Goal: Obtain resource: Download file/media

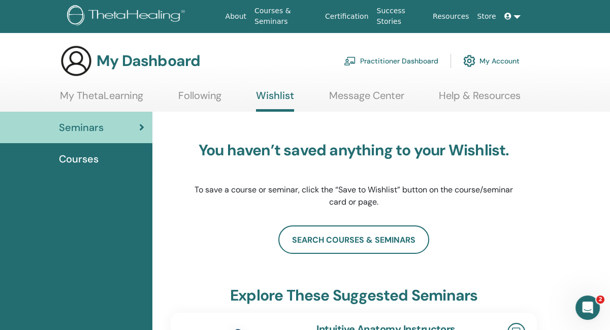
click at [93, 158] on span "Courses" at bounding box center [79, 158] width 40 height 15
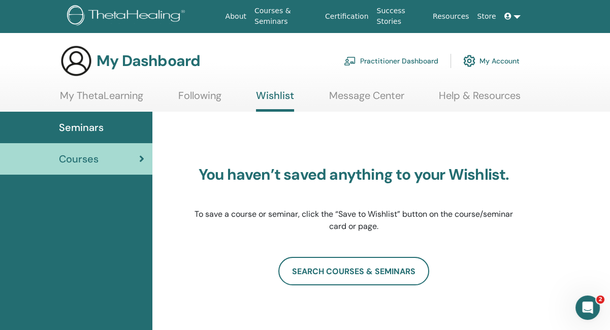
click at [97, 92] on link "My ThetaLearning" at bounding box center [101, 99] width 83 height 20
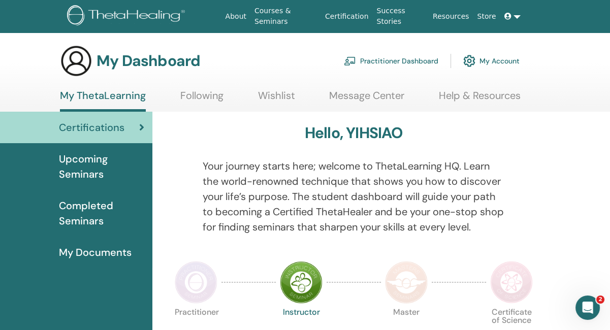
click at [91, 213] on span "Completed Seminars" at bounding box center [101, 213] width 85 height 30
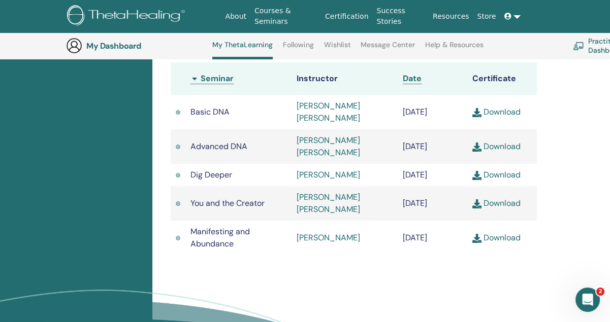
scroll to position [331, 0]
click at [502, 236] on link "Download" at bounding box center [496, 238] width 48 height 11
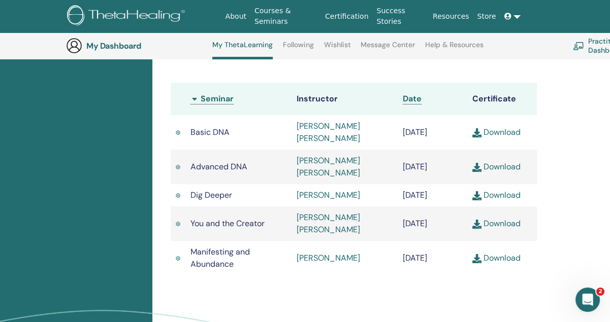
scroll to position [310, 0]
click at [577, 296] on div "Open Intercom Messenger" at bounding box center [588, 300] width 34 height 34
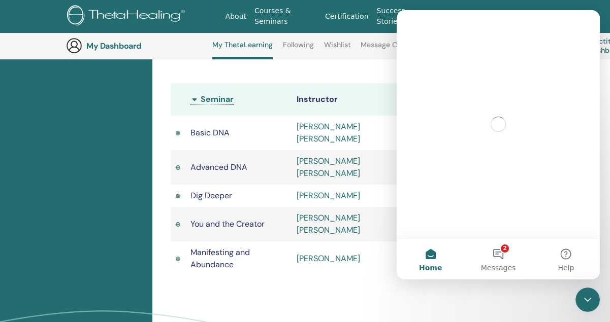
scroll to position [0, 0]
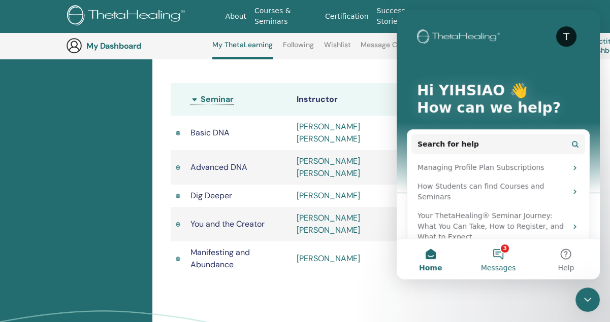
click at [496, 253] on button "3 Messages" at bounding box center [498, 259] width 68 height 41
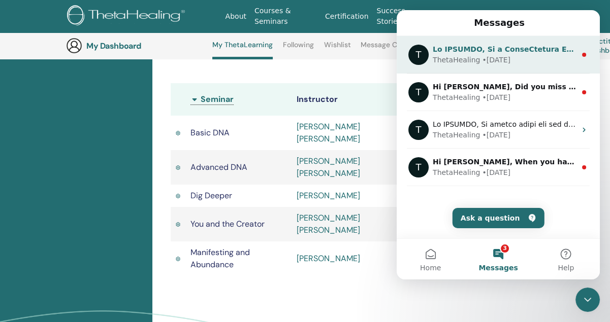
click at [513, 63] on div "ThetaHealing • [DATE]" at bounding box center [504, 60] width 143 height 11
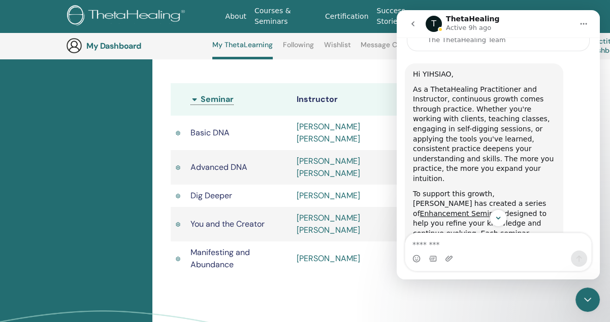
scroll to position [246, 0]
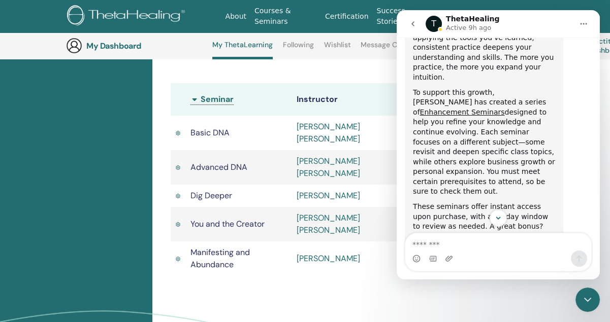
click at [606, 94] on div "Completed Seminars Below you can find your completed seminars. If you see missi…" at bounding box center [381, 120] width 458 height 584
click at [372, 68] on div "Practitioners need to recertify their certification every 5 years. Instructors …" at bounding box center [354, 25] width 318 height 92
click at [411, 26] on icon "go back" at bounding box center [413, 24] width 8 height 8
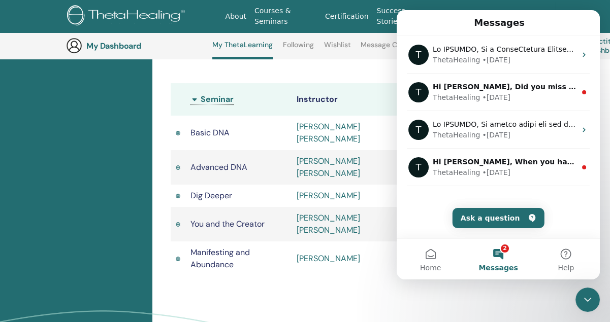
click at [353, 72] on div "Completed Seminars Below you can find your completed seminars. If you see missi…" at bounding box center [353, 64] width 391 height 472
click at [362, 66] on div "Practitioners need to recertify their certification every 5 years. Instructors …" at bounding box center [354, 25] width 318 height 92
